Goal: Find specific page/section

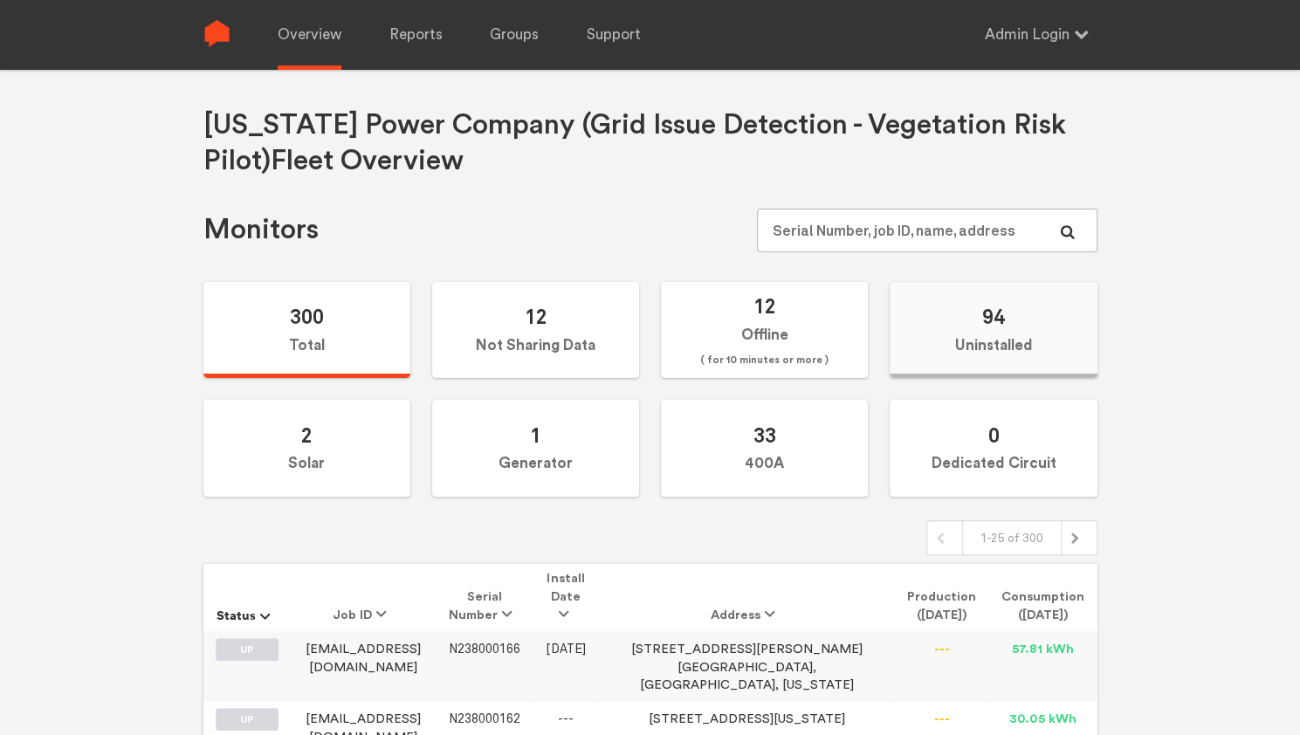
click at [1023, 326] on label "94 Uninstalled" at bounding box center [993, 330] width 207 height 97
click at [0, 0] on input "94 Uninstalled" at bounding box center [0, 0] width 0 height 0
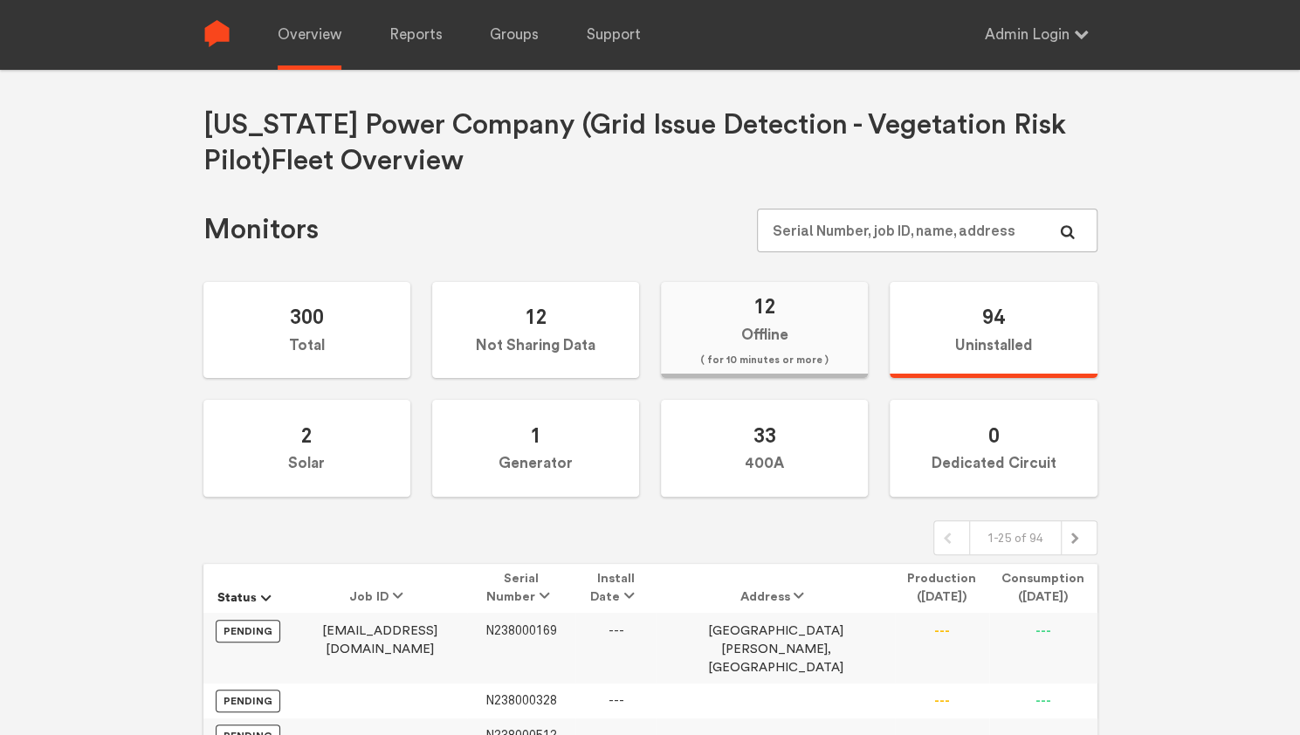
click at [785, 326] on label "12 Offline ( for 10 minutes or more )" at bounding box center [764, 330] width 207 height 97
click at [0, 0] on input "12 Offline ( for 10 minutes or more )" at bounding box center [0, 0] width 0 height 0
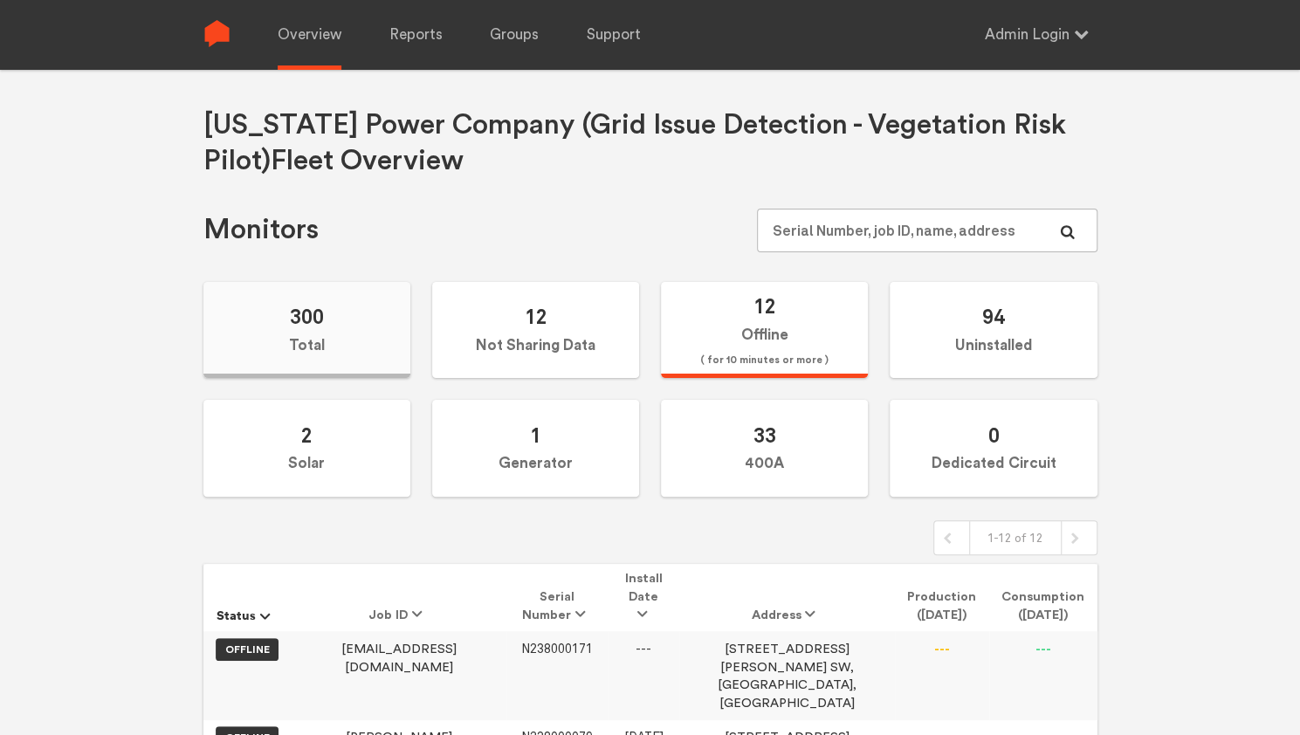
click at [339, 327] on label "300 Total" at bounding box center [306, 330] width 207 height 97
click at [0, 0] on input "300 Total" at bounding box center [0, 0] width 0 height 0
